Goal: Task Accomplishment & Management: Manage account settings

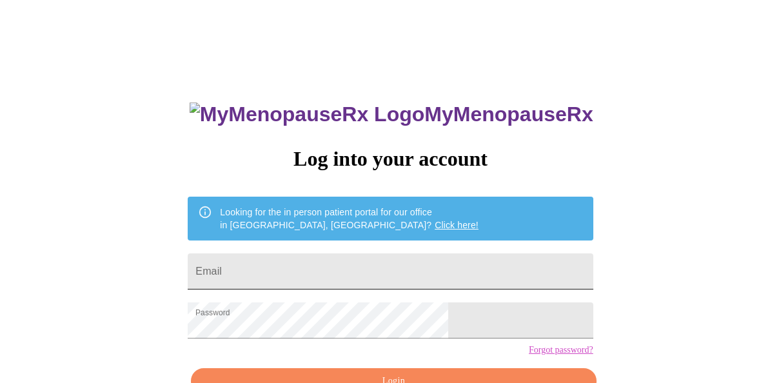
click at [386, 279] on input "Email" at bounding box center [390, 271] width 405 height 36
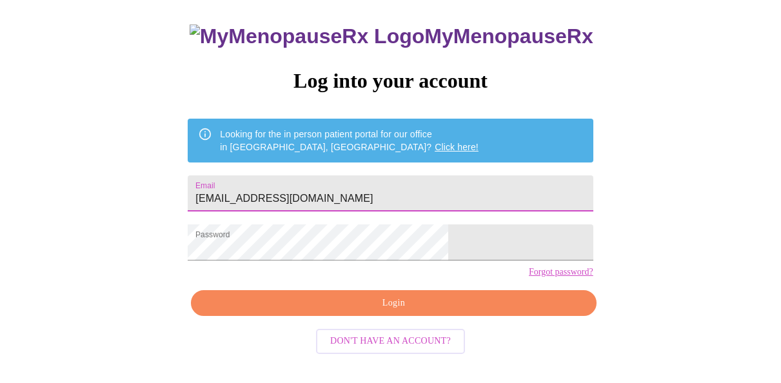
type input "[EMAIL_ADDRESS][DOMAIN_NAME]"
click at [437, 311] on span "Login" at bounding box center [393, 303] width 375 height 16
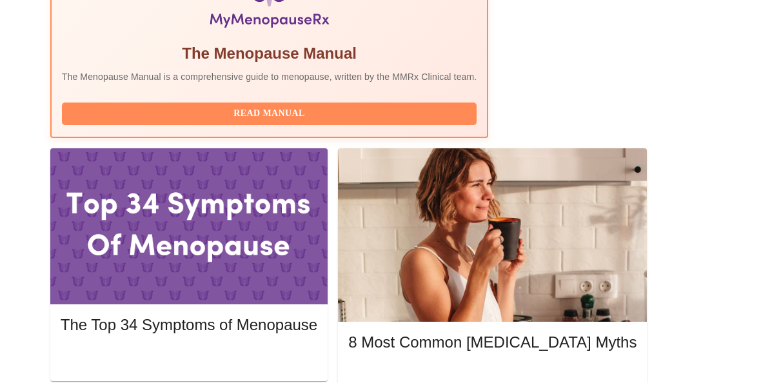
scroll to position [495, 0]
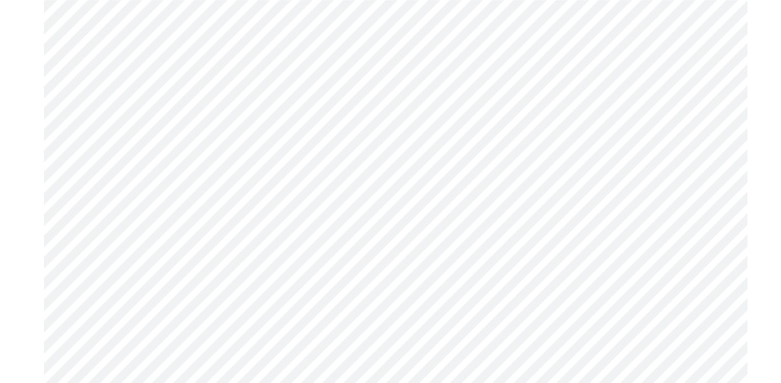
scroll to position [807, 0]
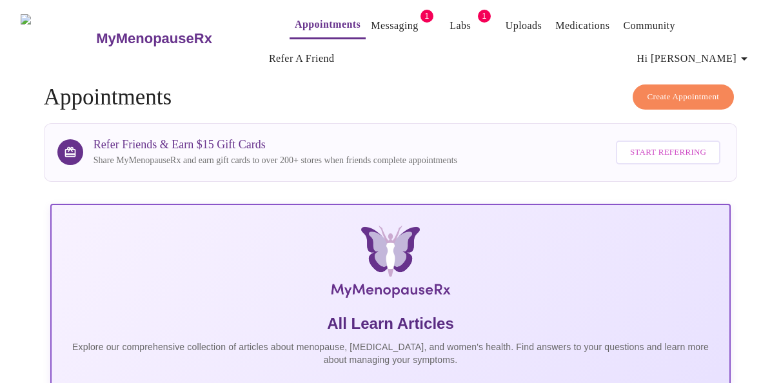
click at [478, 14] on span "1" at bounding box center [484, 16] width 13 height 13
click at [371, 20] on link "Messaging" at bounding box center [394, 26] width 47 height 18
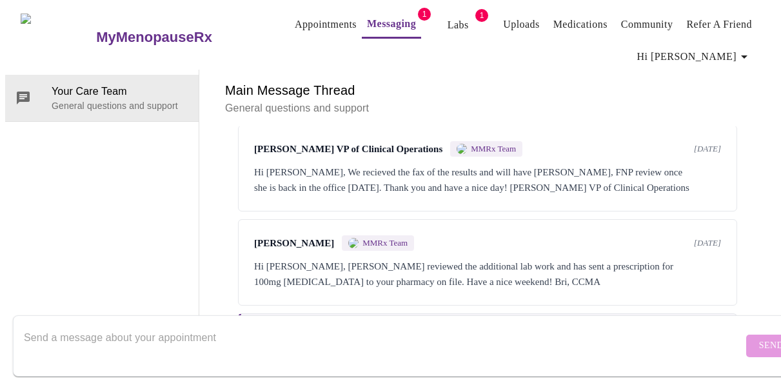
scroll to position [838, 0]
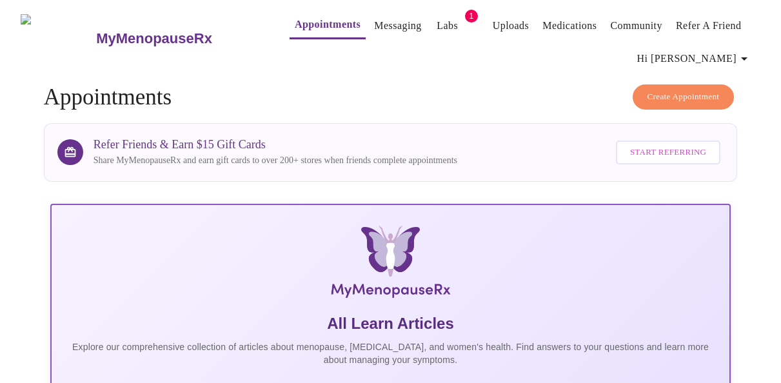
click at [437, 22] on link "Labs" at bounding box center [447, 26] width 21 height 18
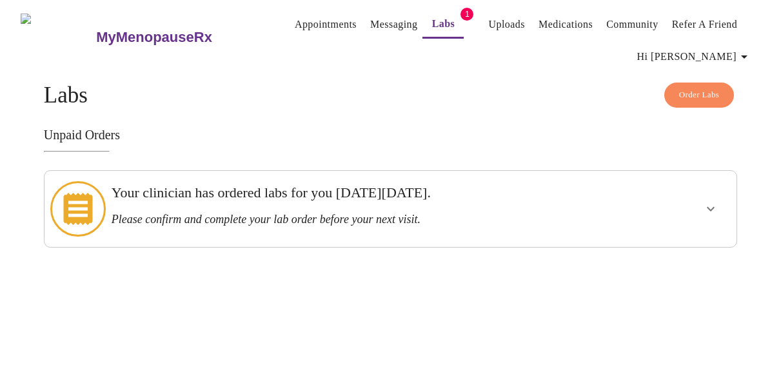
click at [76, 204] on icon at bounding box center [77, 209] width 29 height 32
click at [718, 204] on icon "show more" at bounding box center [710, 208] width 15 height 15
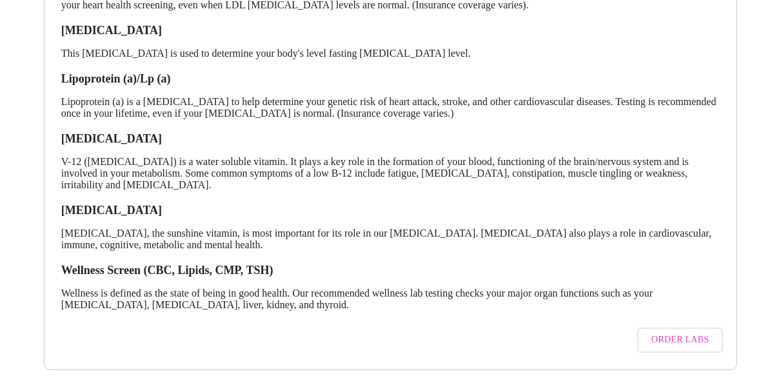
scroll to position [439, 0]
click at [705, 335] on span "Order Labs" at bounding box center [679, 340] width 57 height 16
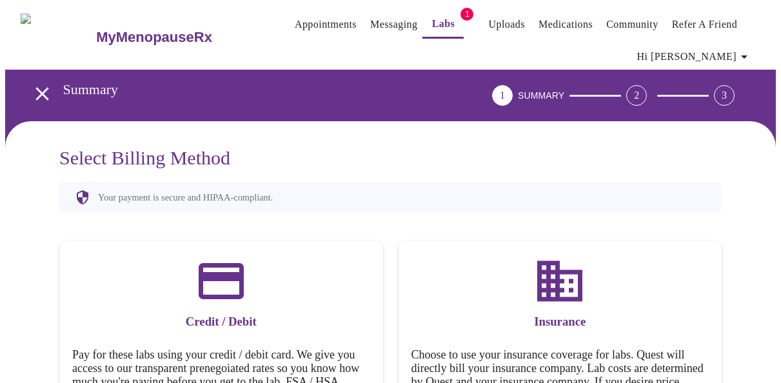
click at [432, 21] on link "Labs" at bounding box center [443, 24] width 23 height 18
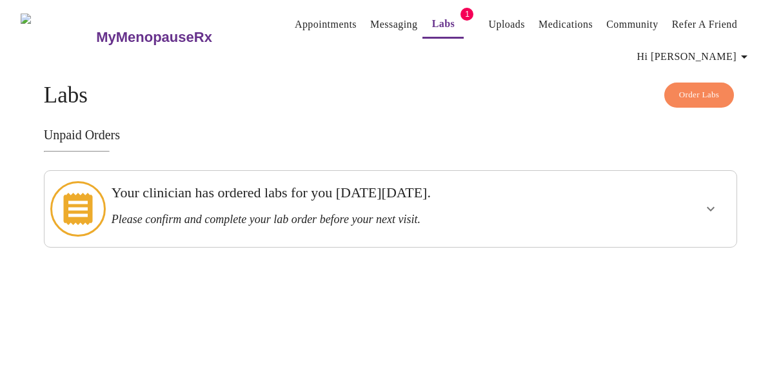
click at [717, 206] on icon "show more" at bounding box center [710, 208] width 15 height 15
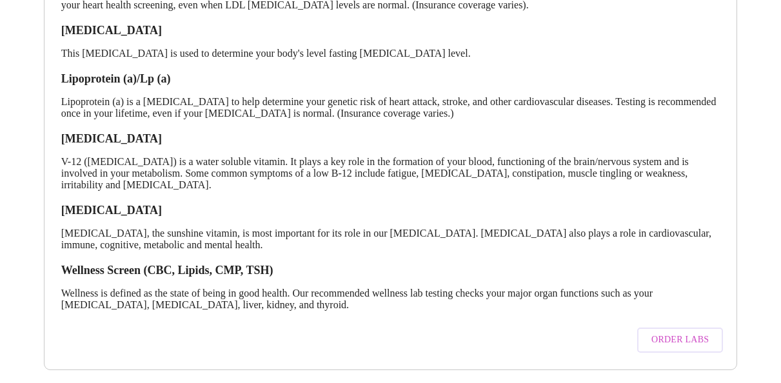
scroll to position [444, 0]
click at [673, 332] on span "Order Labs" at bounding box center [679, 340] width 57 height 16
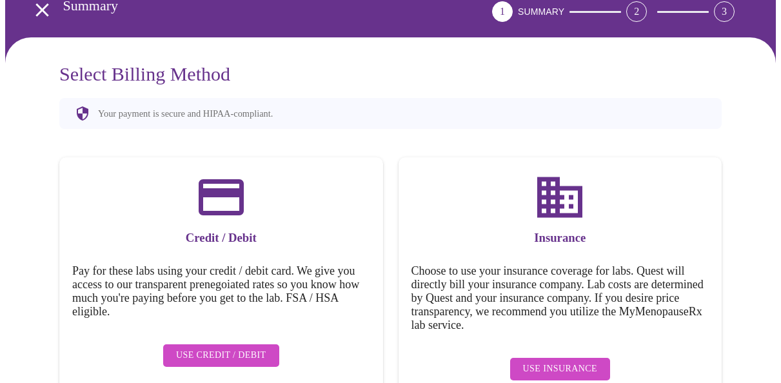
scroll to position [104, 0]
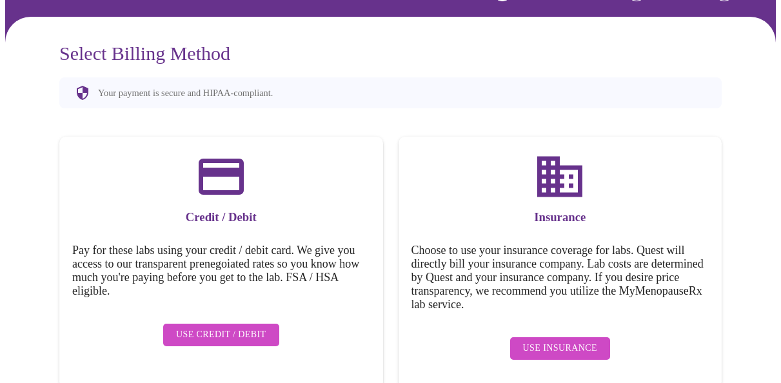
click at [575, 341] on span "Use Insurance" at bounding box center [560, 348] width 74 height 16
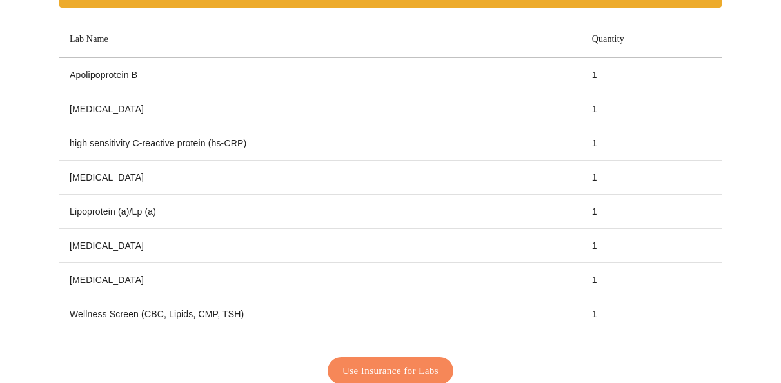
scroll to position [208, 0]
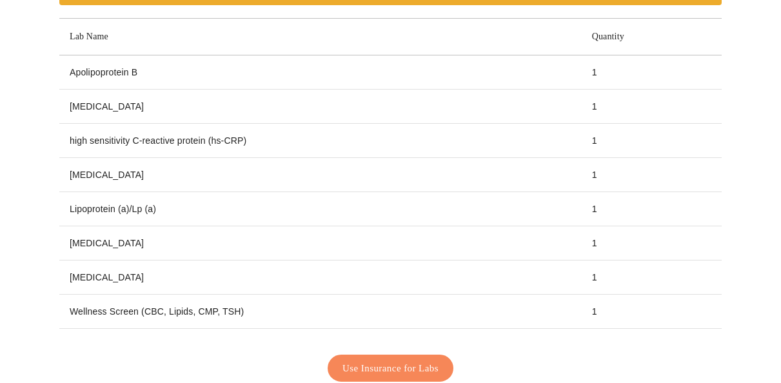
click at [435, 360] on span "Use Insurance for Labs" at bounding box center [390, 368] width 96 height 17
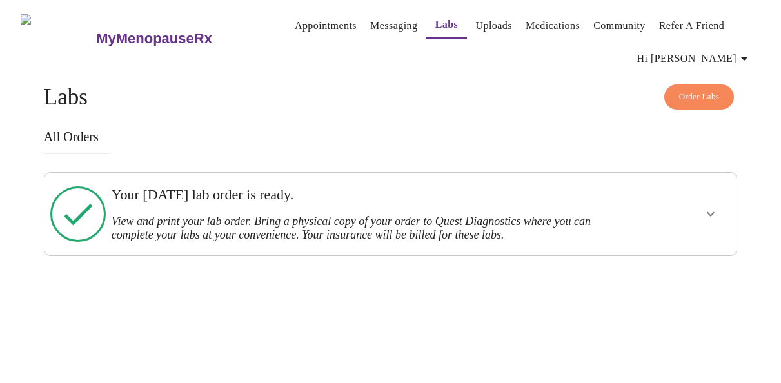
click at [714, 214] on icon "show more" at bounding box center [710, 213] width 15 height 15
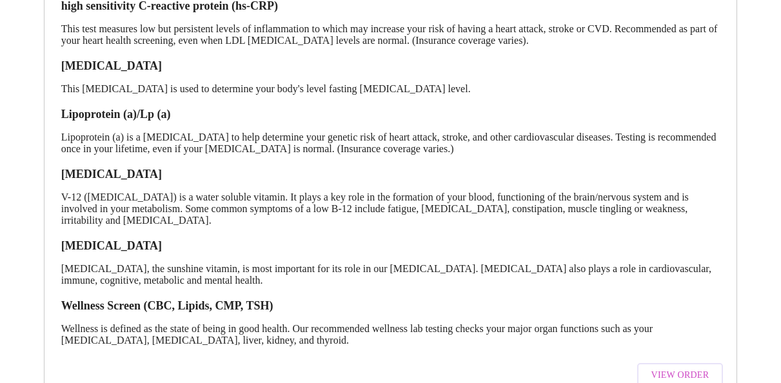
scroll to position [459, 0]
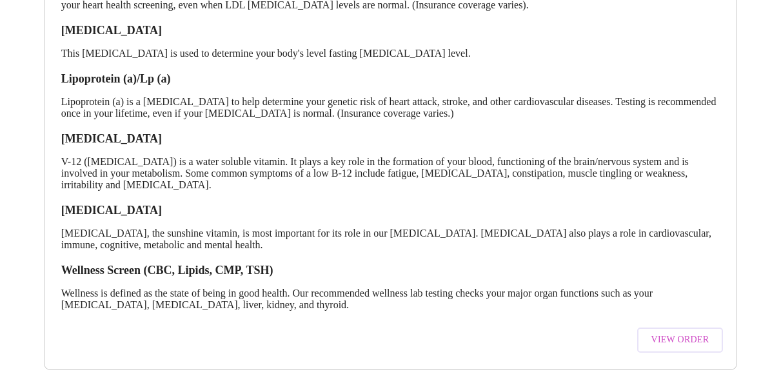
click at [680, 332] on span "View Order" at bounding box center [680, 340] width 58 height 16
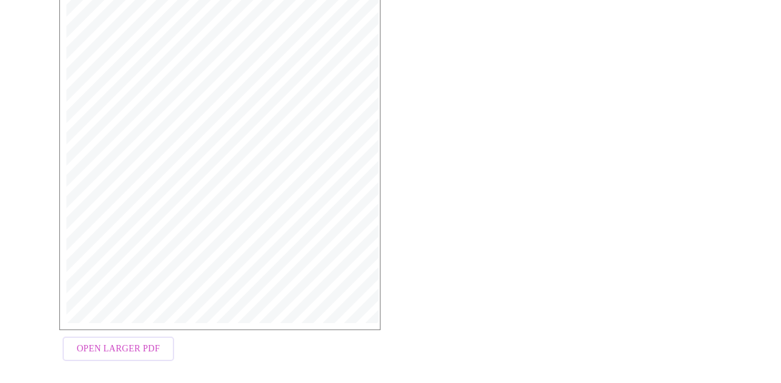
scroll to position [364, 0]
click at [135, 335] on span "Open Larger PDF" at bounding box center [118, 334] width 83 height 16
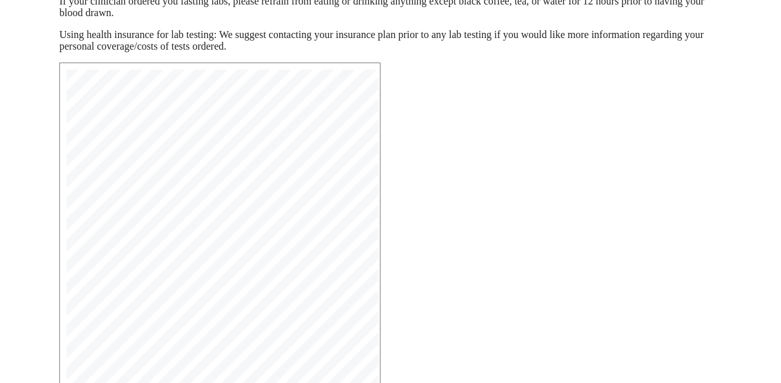
scroll to position [197, 0]
